Goal: Navigation & Orientation: Find specific page/section

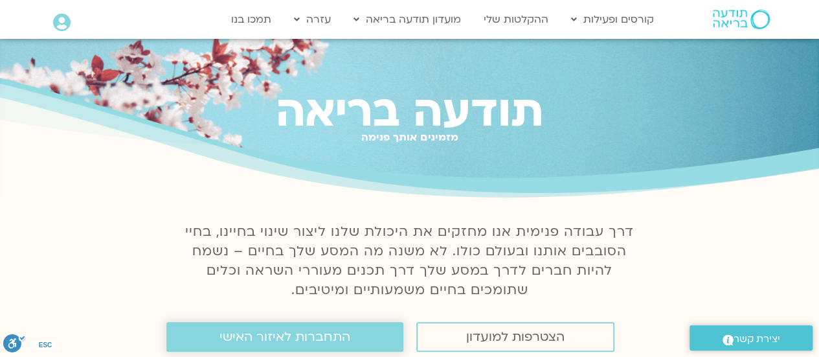
click at [343, 344] on span "התחברות לאיזור האישי" at bounding box center [284, 336] width 131 height 14
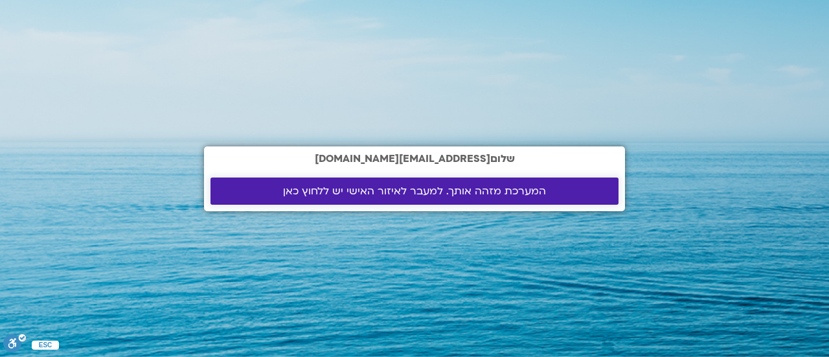
click at [421, 189] on span "המערכת מזהה אותך. למעבר לאיזור האישי יש ללחוץ כאן" at bounding box center [414, 191] width 263 height 12
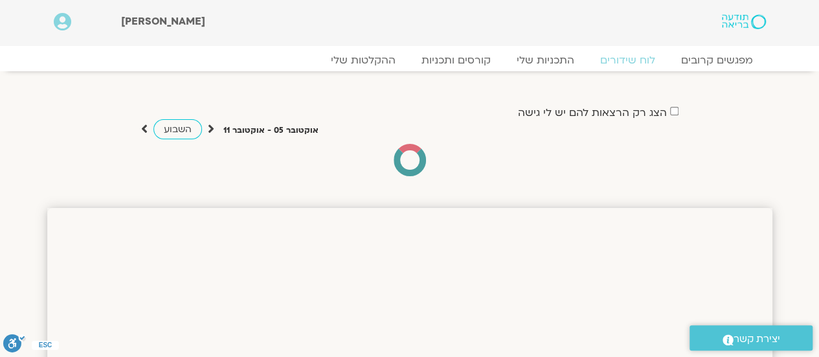
drag, startPoint x: 828, startPoint y: 39, endPoint x: 827, endPoint y: 2, distance: 37.5
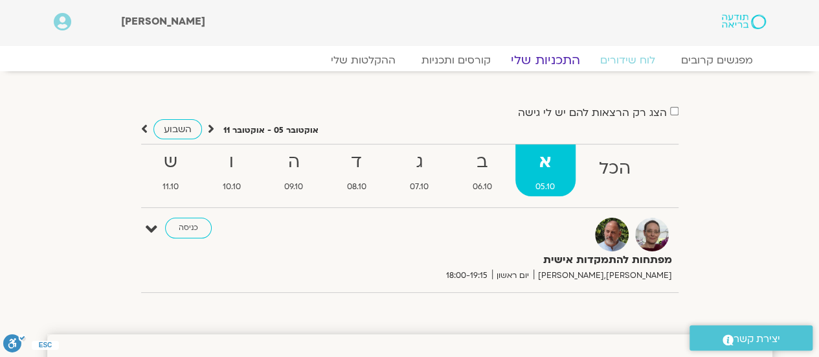
click at [548, 60] on link "התכניות שלי" at bounding box center [545, 60] width 100 height 16
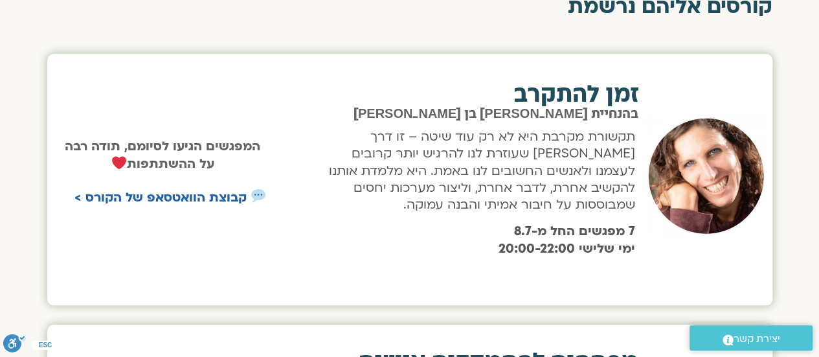
scroll to position [476, 0]
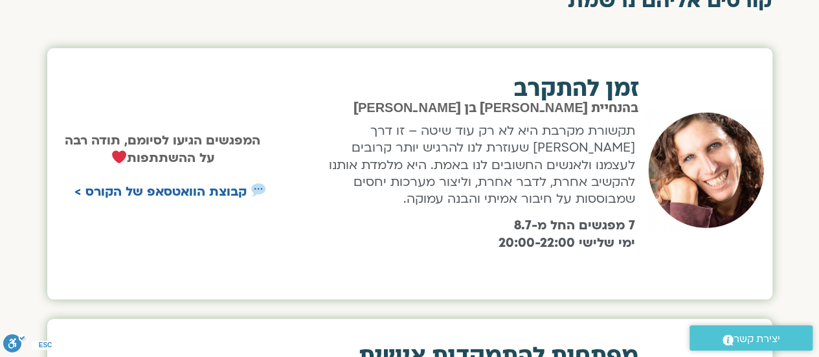
drag, startPoint x: 825, startPoint y: 49, endPoint x: 804, endPoint y: 117, distance: 71.7
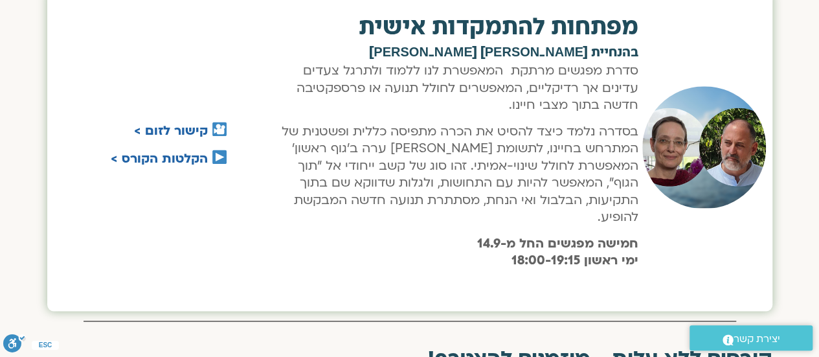
scroll to position [817, 0]
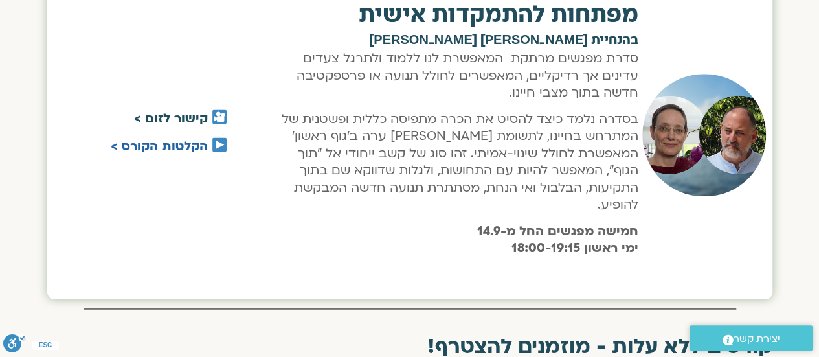
click at [179, 110] on link "קישור לזום >" at bounding box center [171, 118] width 74 height 17
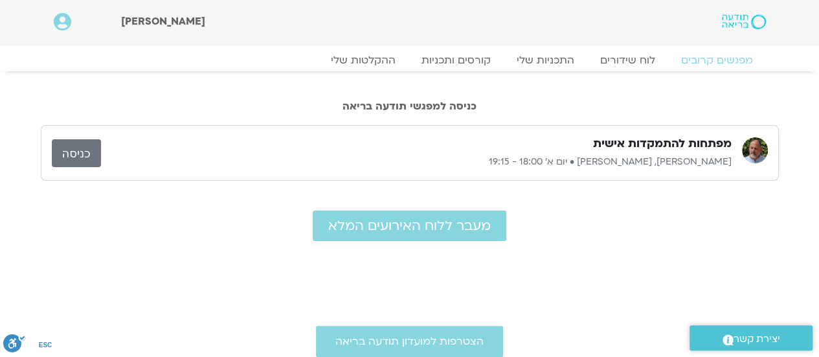
click at [82, 156] on link "כניסה" at bounding box center [76, 153] width 49 height 28
